Goal: Transaction & Acquisition: Purchase product/service

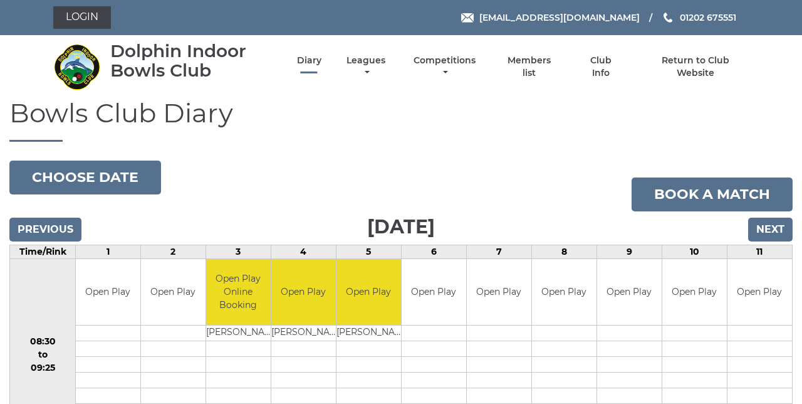
click at [313, 63] on link "Diary" at bounding box center [309, 61] width 24 height 12
click at [88, 21] on link "Login" at bounding box center [82, 17] width 58 height 23
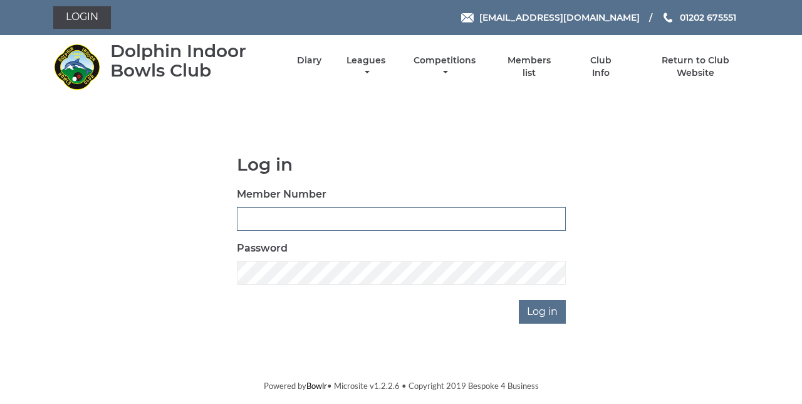
click at [351, 223] on input "Member Number" at bounding box center [401, 219] width 329 height 24
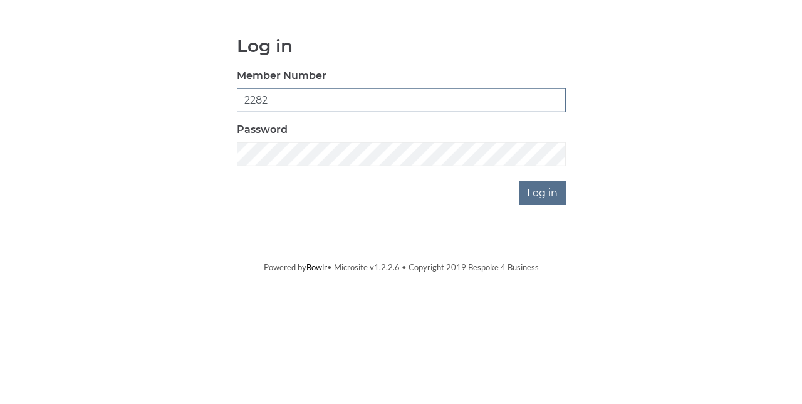
type input "2282"
click at [555, 313] on input "Log in" at bounding box center [542, 312] width 47 height 24
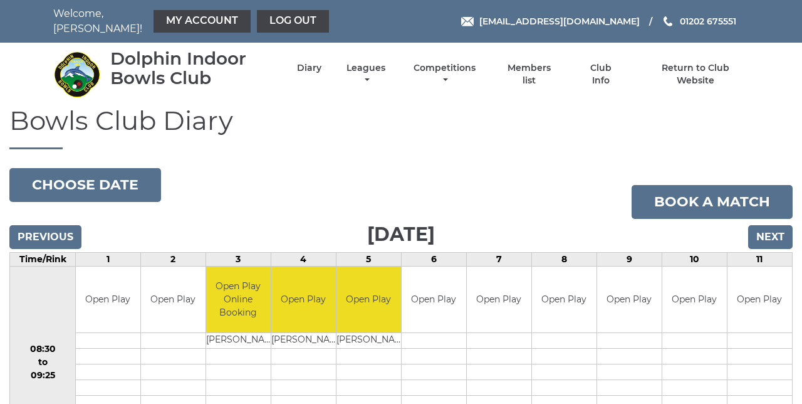
click at [206, 20] on link "My Account" at bounding box center [202, 21] width 97 height 23
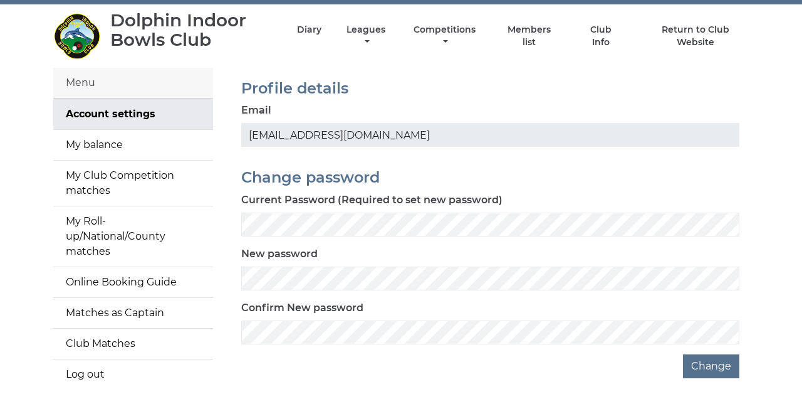
scroll to position [44, 0]
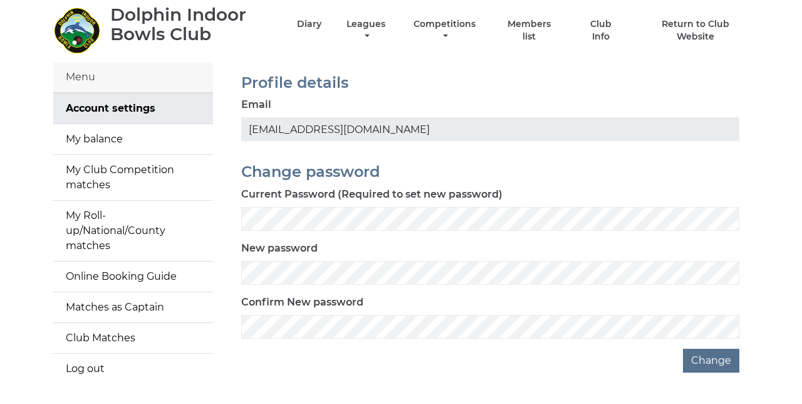
click at [120, 135] on link "My balance" at bounding box center [133, 139] width 160 height 30
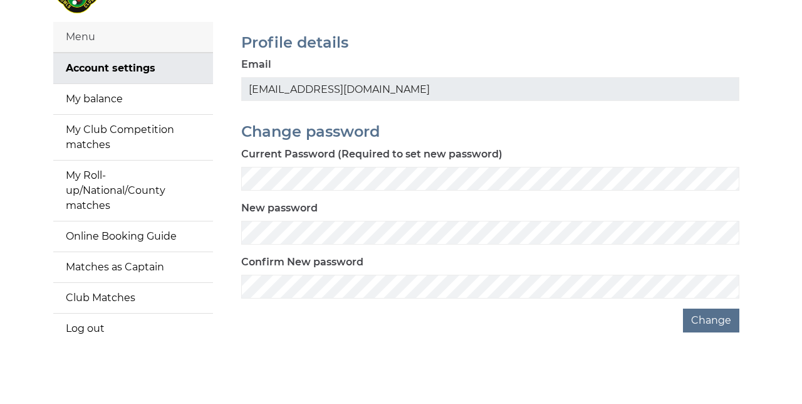
scroll to position [90, 0]
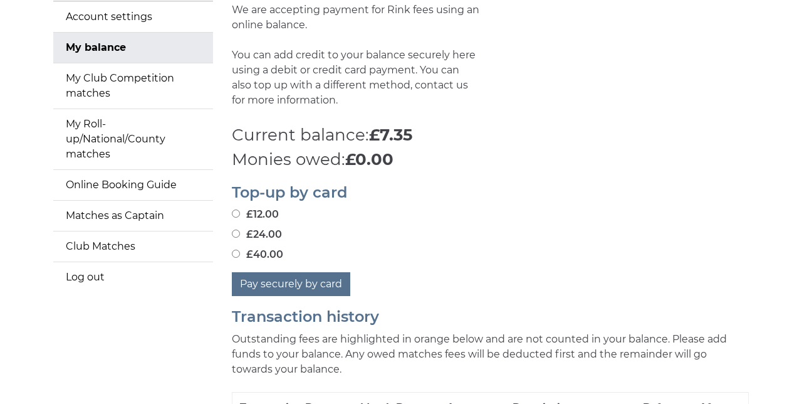
scroll to position [232, 0]
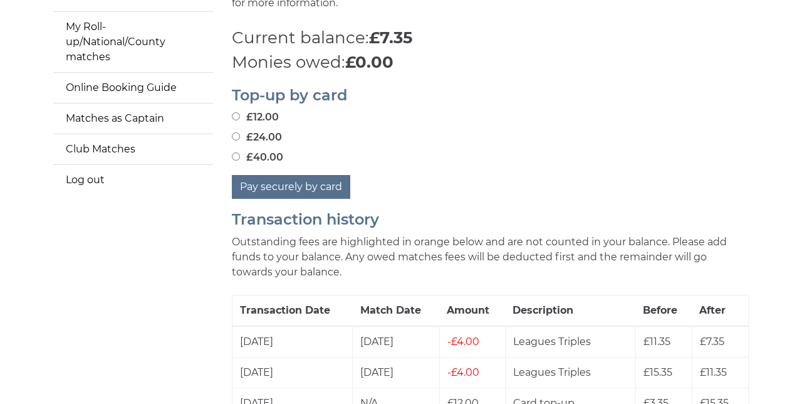
click at [239, 113] on input "£12.00" at bounding box center [236, 116] width 8 height 8
radio input "true"
click at [328, 188] on button "Pay securely by card" at bounding box center [291, 187] width 118 height 24
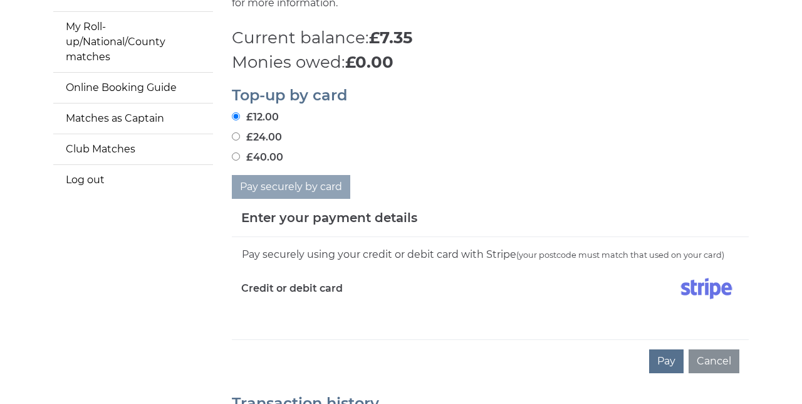
click at [325, 326] on div "Pay securely using your credit or debit card with Stripe (your postcode must ma…" at bounding box center [490, 288] width 517 height 102
click at [672, 363] on button "Pay" at bounding box center [666, 361] width 34 height 24
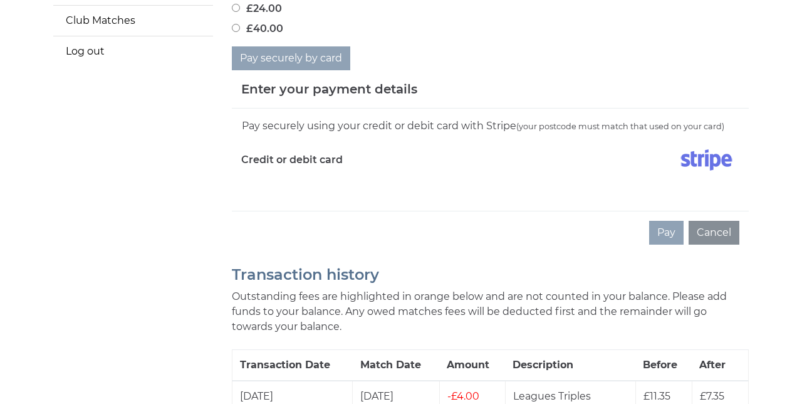
scroll to position [361, 0]
click at [718, 234] on button "Cancel" at bounding box center [714, 233] width 51 height 24
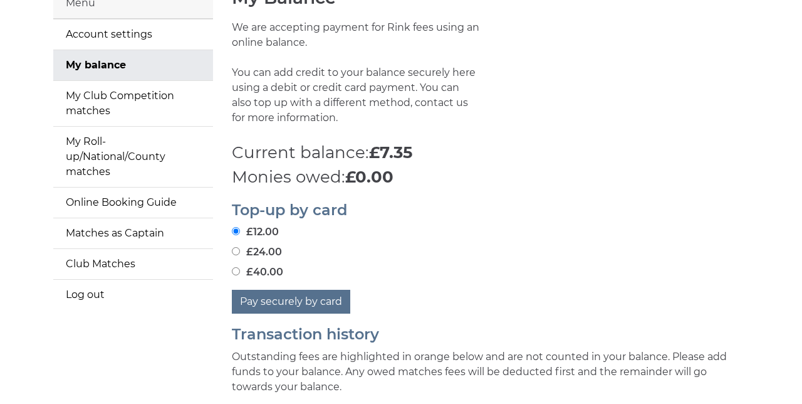
scroll to position [119, 0]
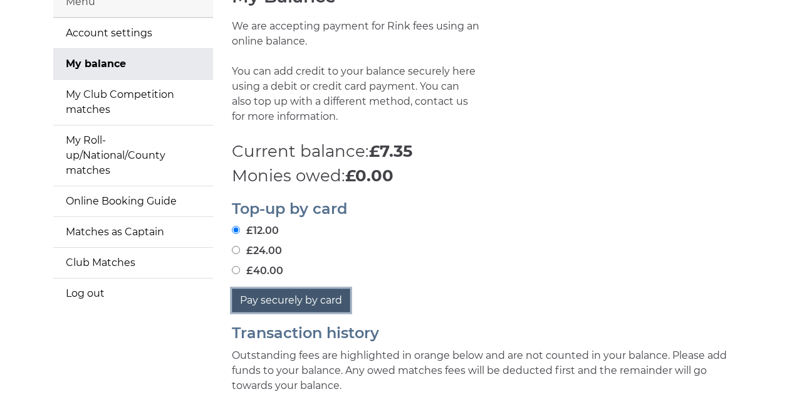
click at [330, 302] on button "Pay securely by card" at bounding box center [291, 300] width 118 height 24
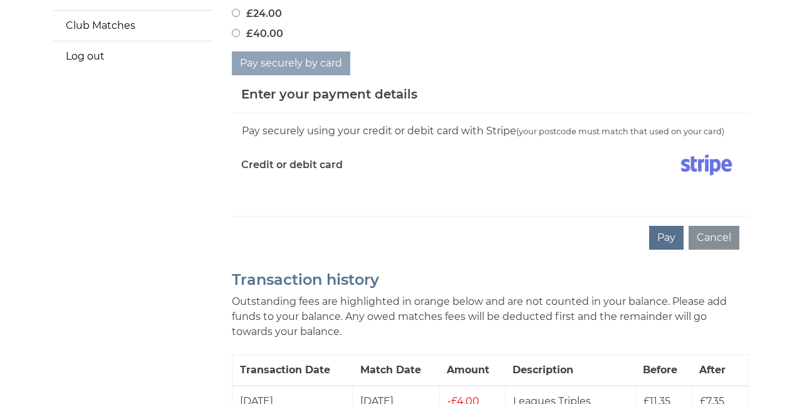
scroll to position [356, 0]
click at [674, 238] on button "Pay" at bounding box center [666, 238] width 34 height 24
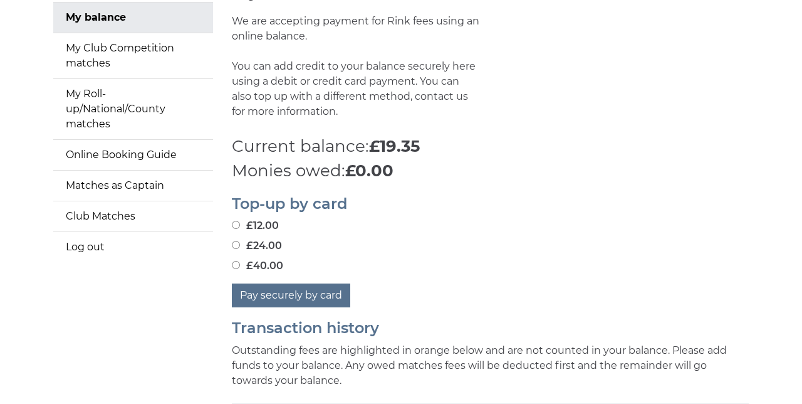
click at [88, 241] on link "Log out" at bounding box center [133, 247] width 160 height 30
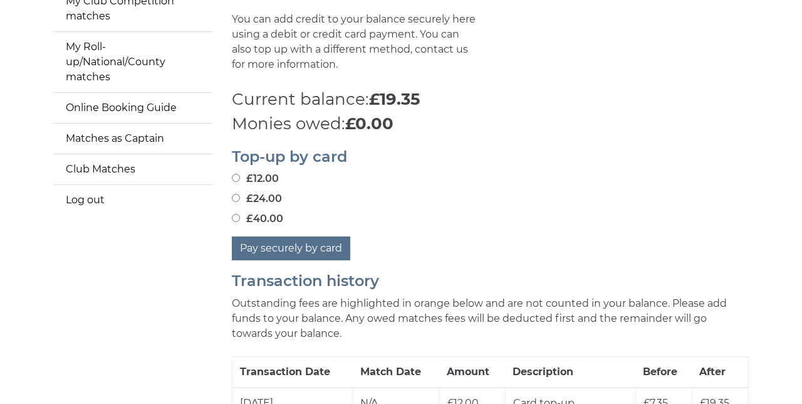
scroll to position [218, 0]
